Goal: Task Accomplishment & Management: Complete application form

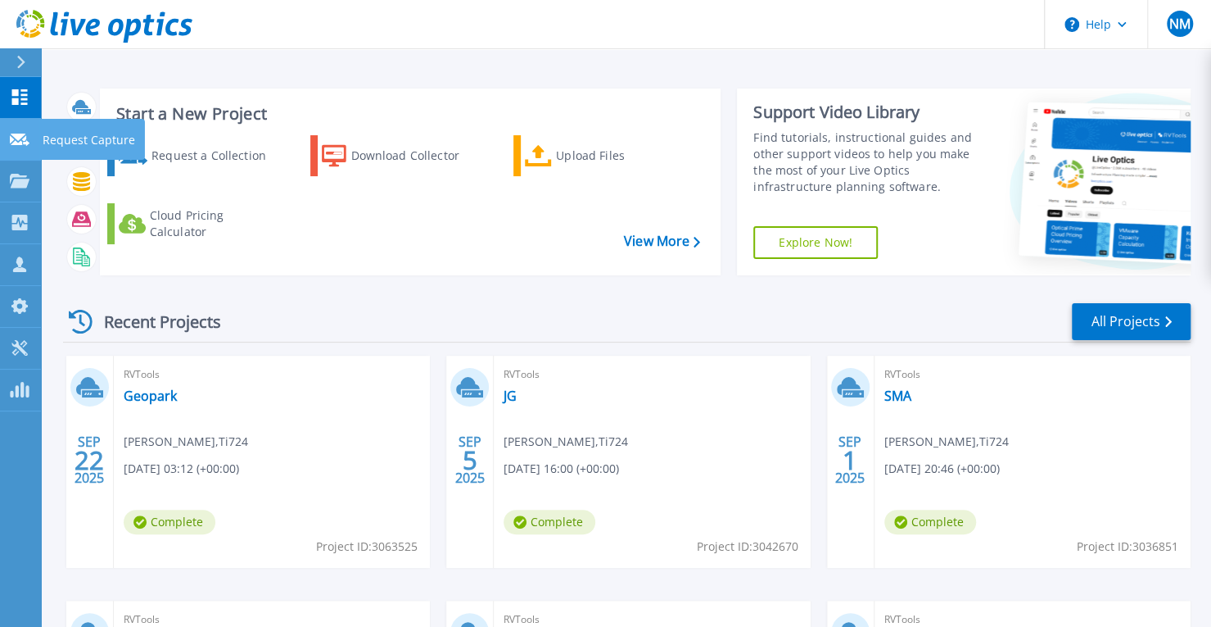
click at [18, 132] on div at bounding box center [20, 138] width 20 height 15
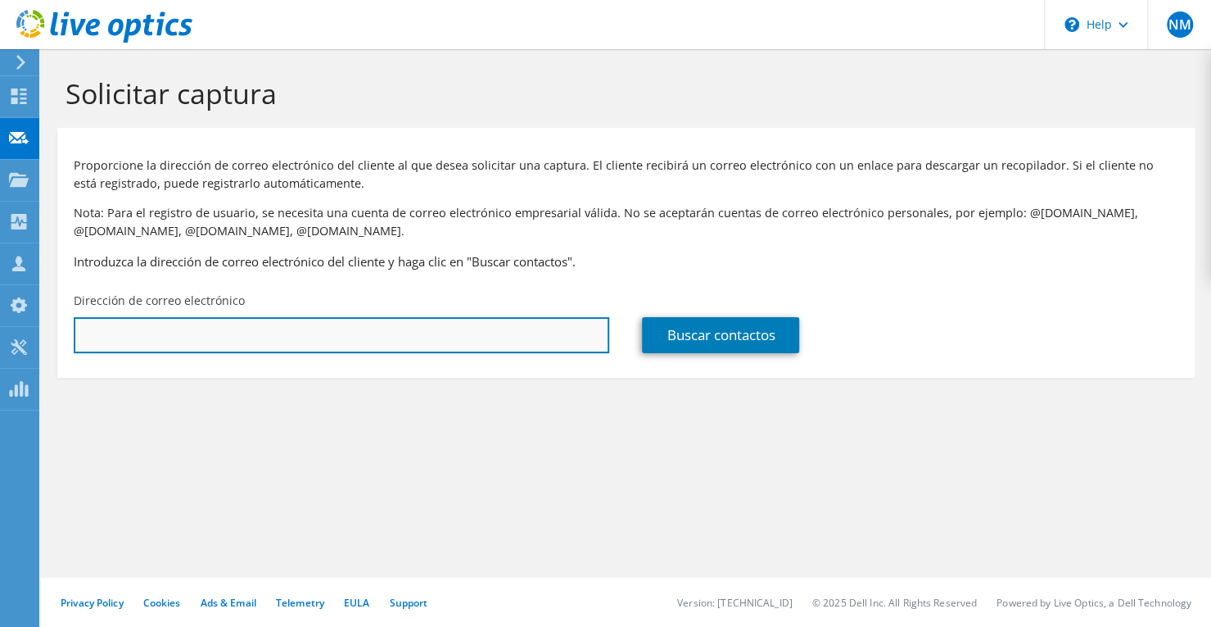
click at [408, 332] on input "text" at bounding box center [342, 335] width 536 height 36
paste input "804652"
drag, startPoint x: 0, startPoint y: 302, endPoint x: 67, endPoint y: 317, distance: 68.8
click at [0, 301] on div "NM Asociado de canal [PERSON_NAME] [PERSON_NAME][EMAIL_ADDRESS][US_STATE][DOMAI…" at bounding box center [605, 313] width 1211 height 627
click at [183, 327] on input "804652" at bounding box center [342, 335] width 536 height 36
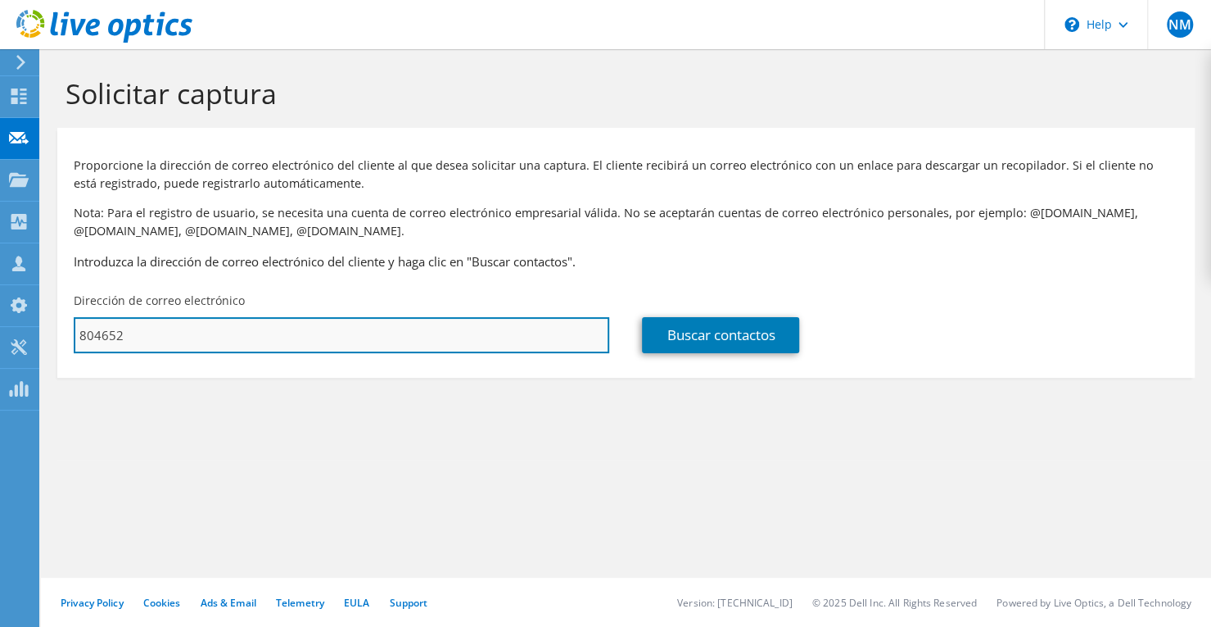
click at [183, 327] on input "804652" at bounding box center [342, 335] width 536 height 36
click at [185, 326] on input "804652" at bounding box center [342, 335] width 536 height 36
paste input "[PERSON_NAME][EMAIL_ADDRESS][PERSON_NAME][DOMAIN_NAME]"
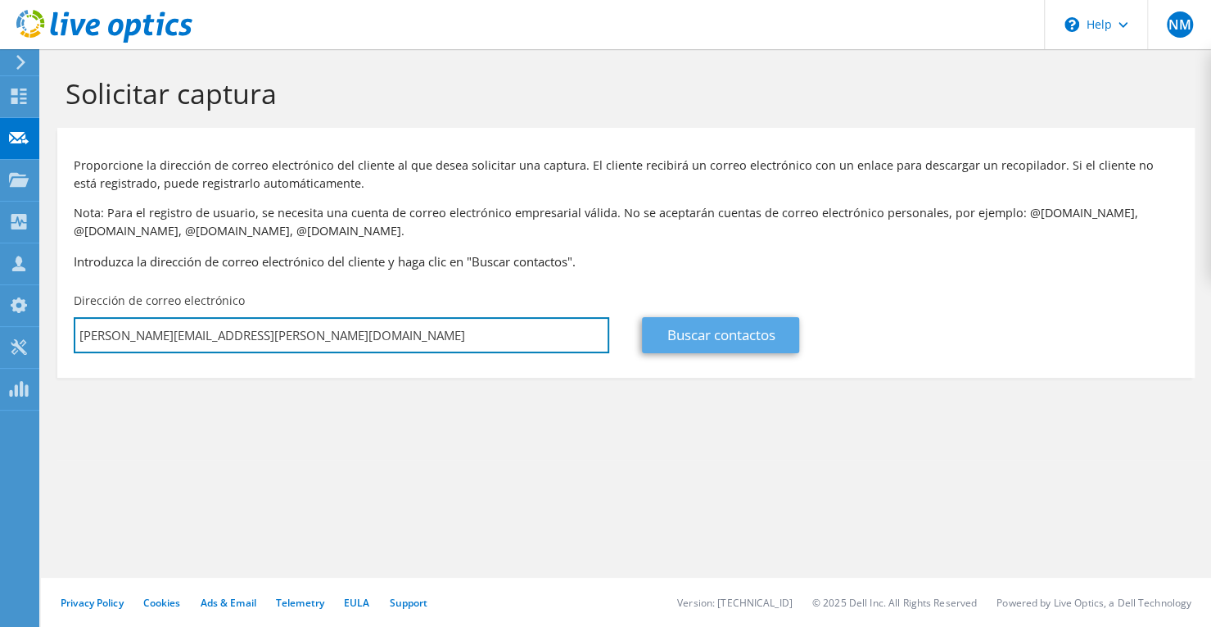
type input "[PERSON_NAME][EMAIL_ADDRESS][PERSON_NAME][DOMAIN_NAME]"
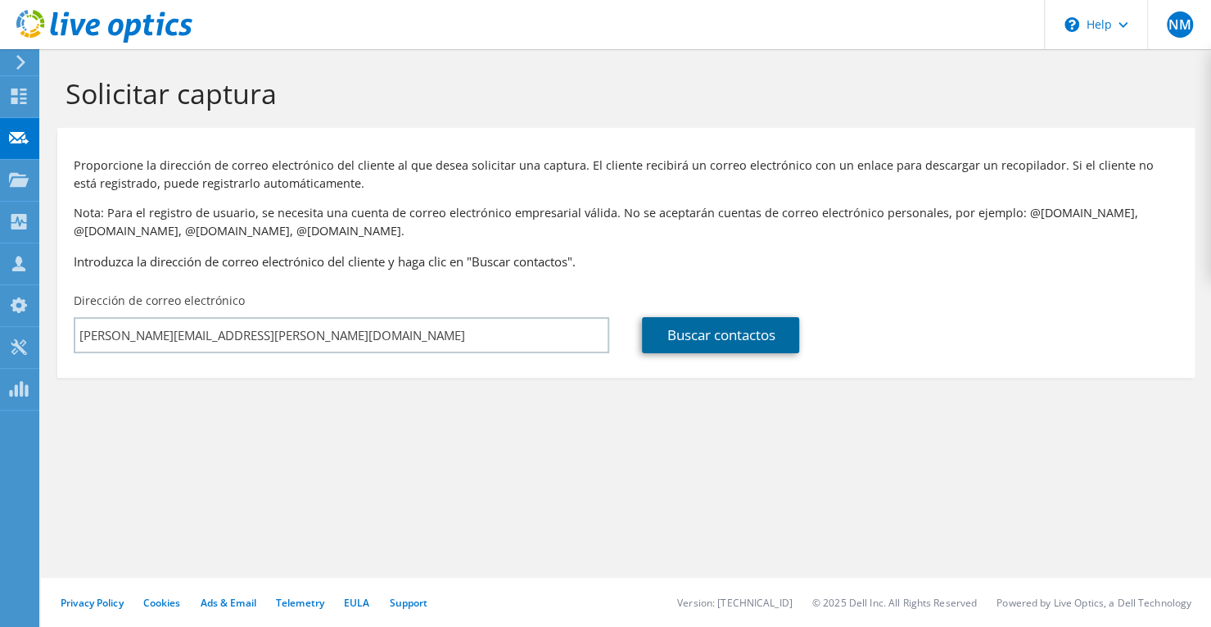
click at [737, 342] on link "Buscar contactos" at bounding box center [720, 335] width 157 height 36
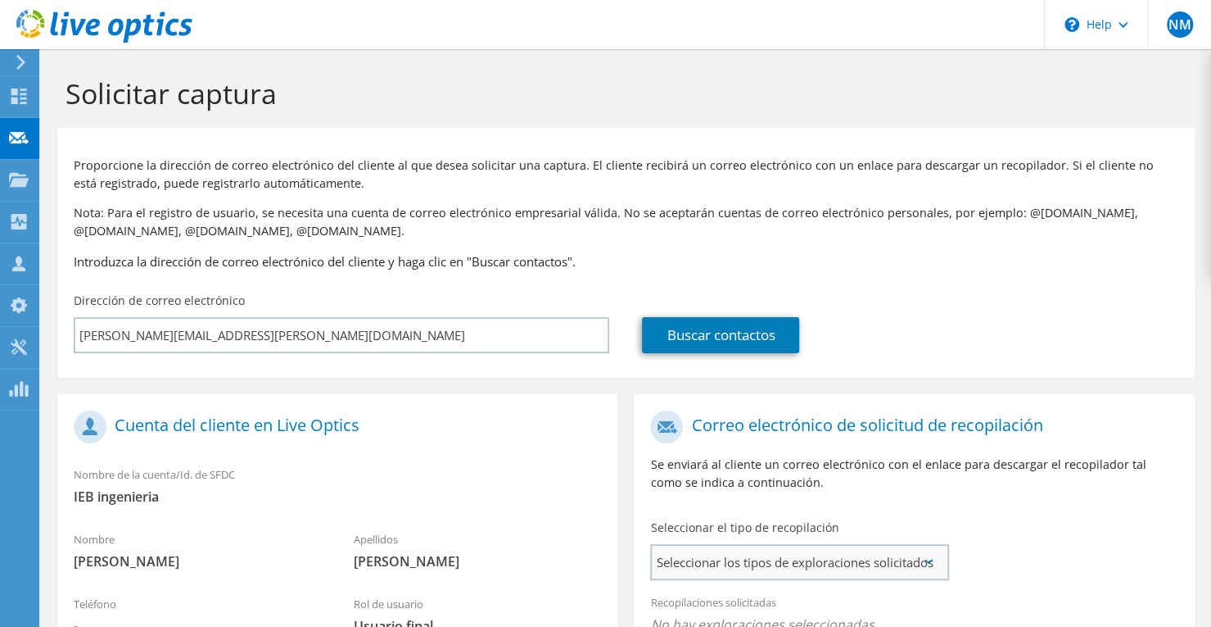
click at [851, 561] on span "Seleccionar los tipos de exploraciones solicitados" at bounding box center [799, 562] width 294 height 33
click at [776, 613] on label "Optical Prime" at bounding box center [735, 612] width 98 height 20
click at [0, 0] on input "Optical Prime" at bounding box center [0, 0] width 0 height 0
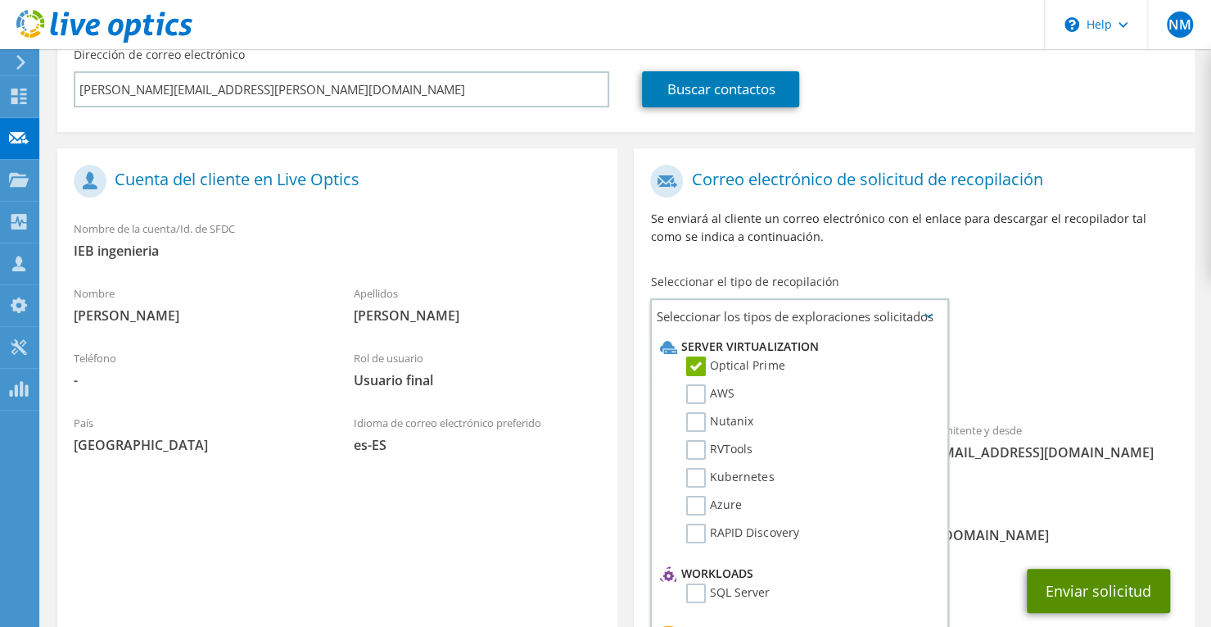
click at [1084, 589] on button "Enviar solicitud" at bounding box center [1098, 590] width 143 height 44
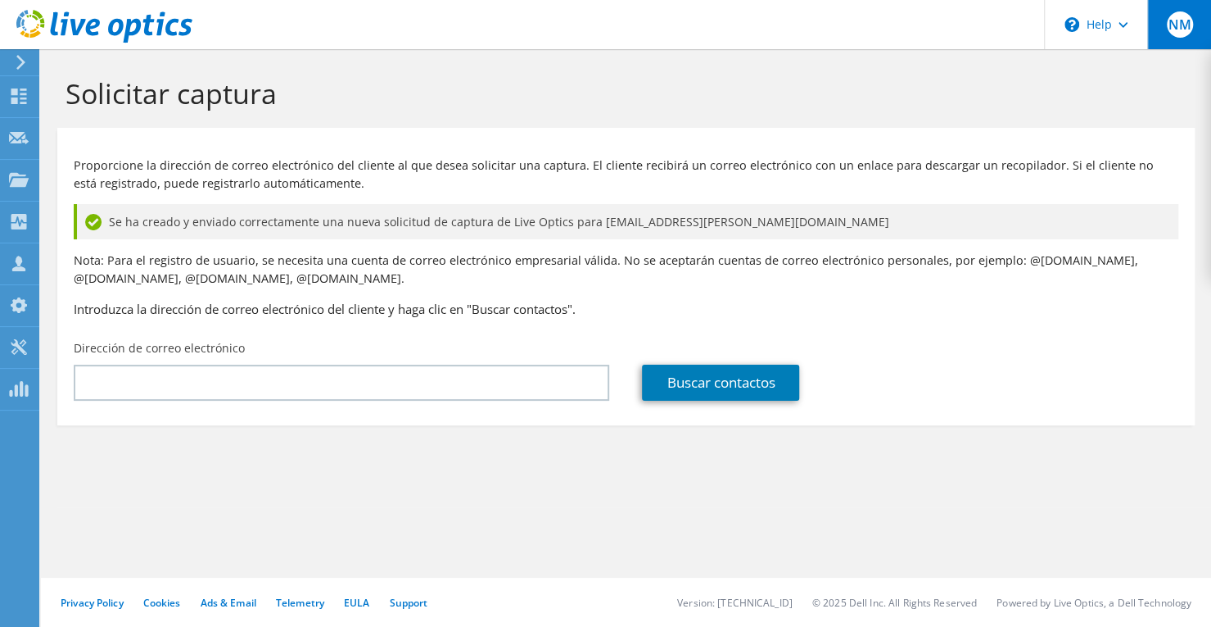
click at [1184, 32] on span "NM" at bounding box center [1180, 24] width 26 height 26
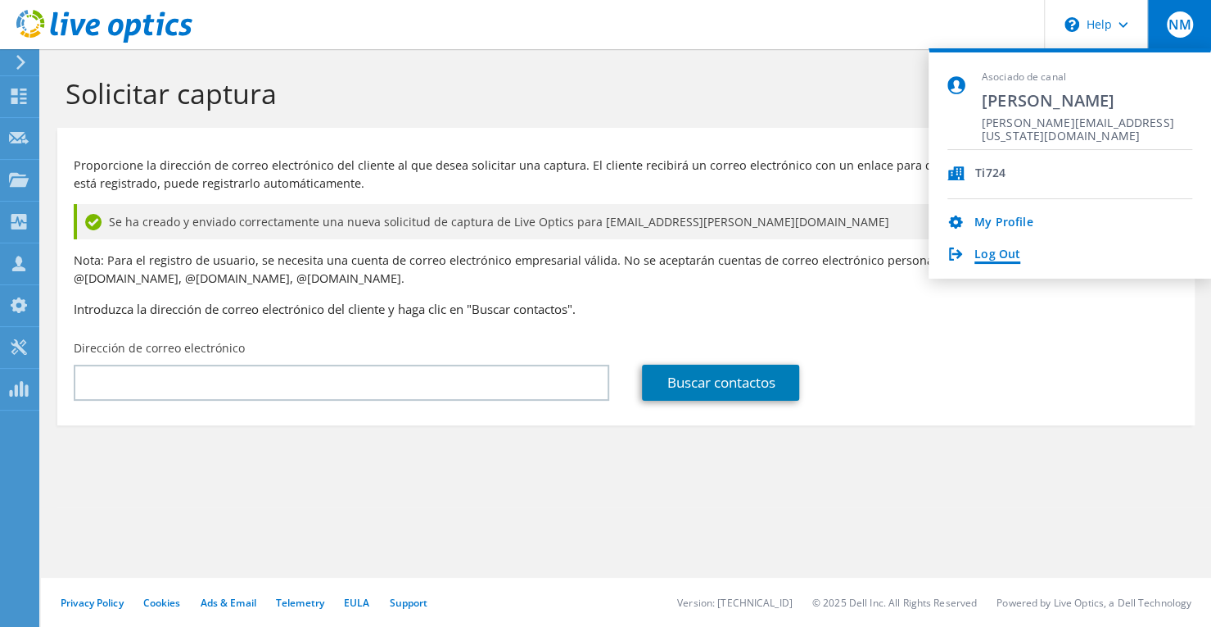
click at [979, 261] on link "Log Out" at bounding box center [998, 255] width 46 height 16
